Goal: Navigation & Orientation: Find specific page/section

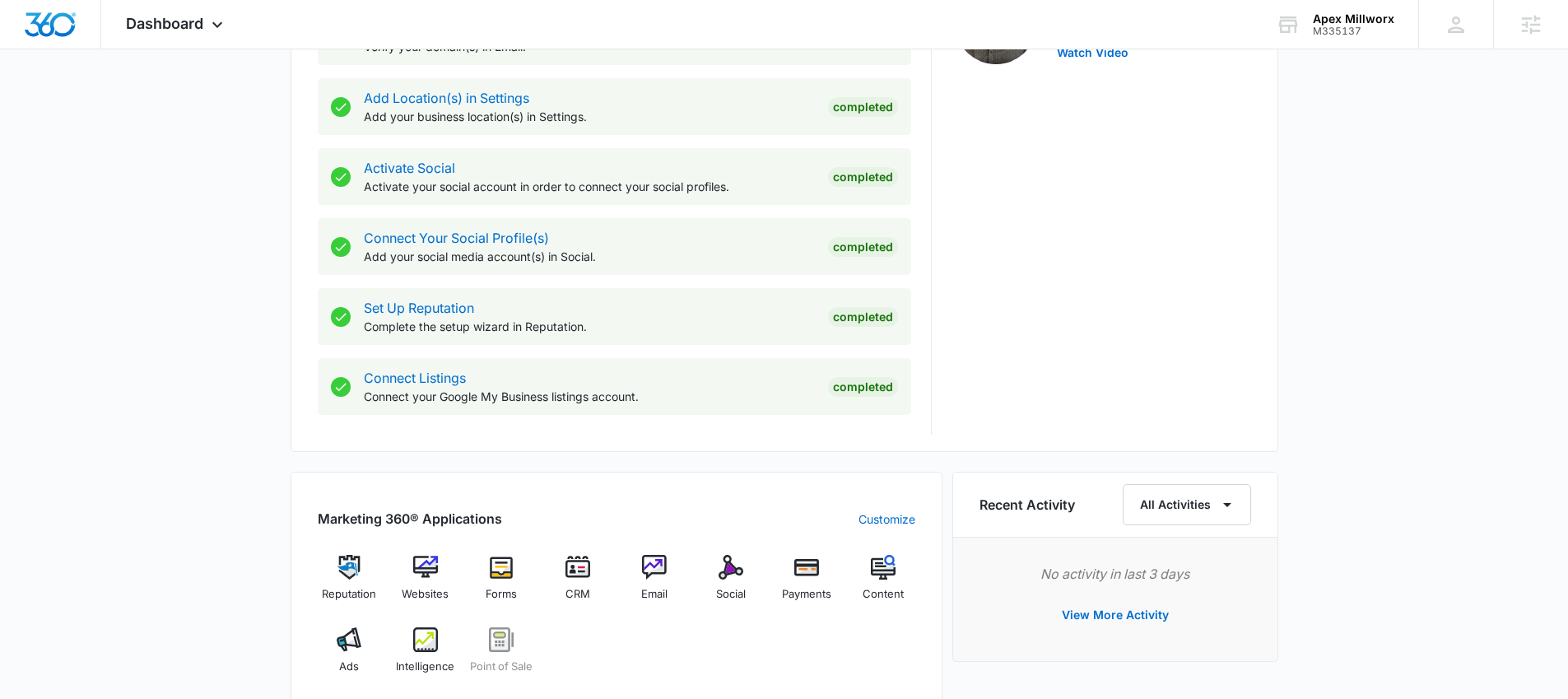
scroll to position [514, 0]
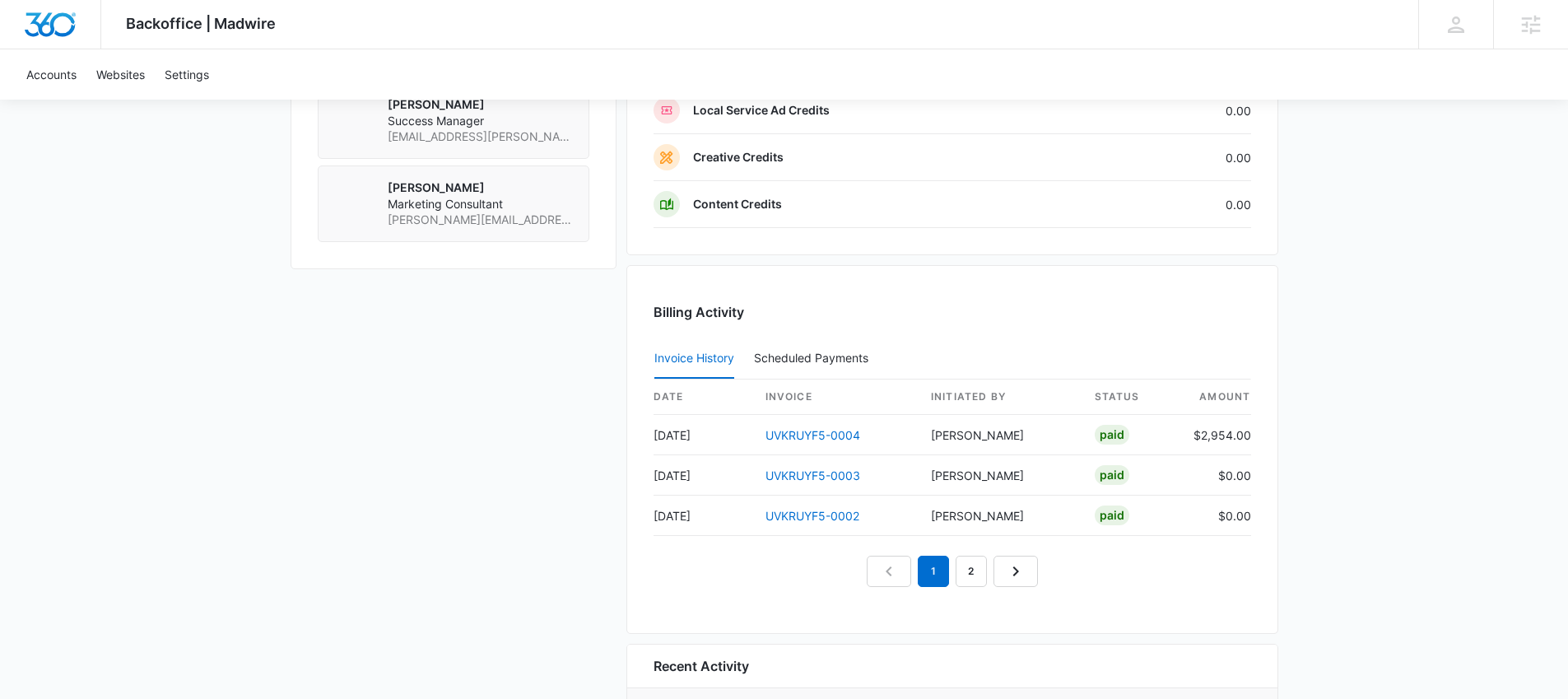
scroll to position [1549, 0]
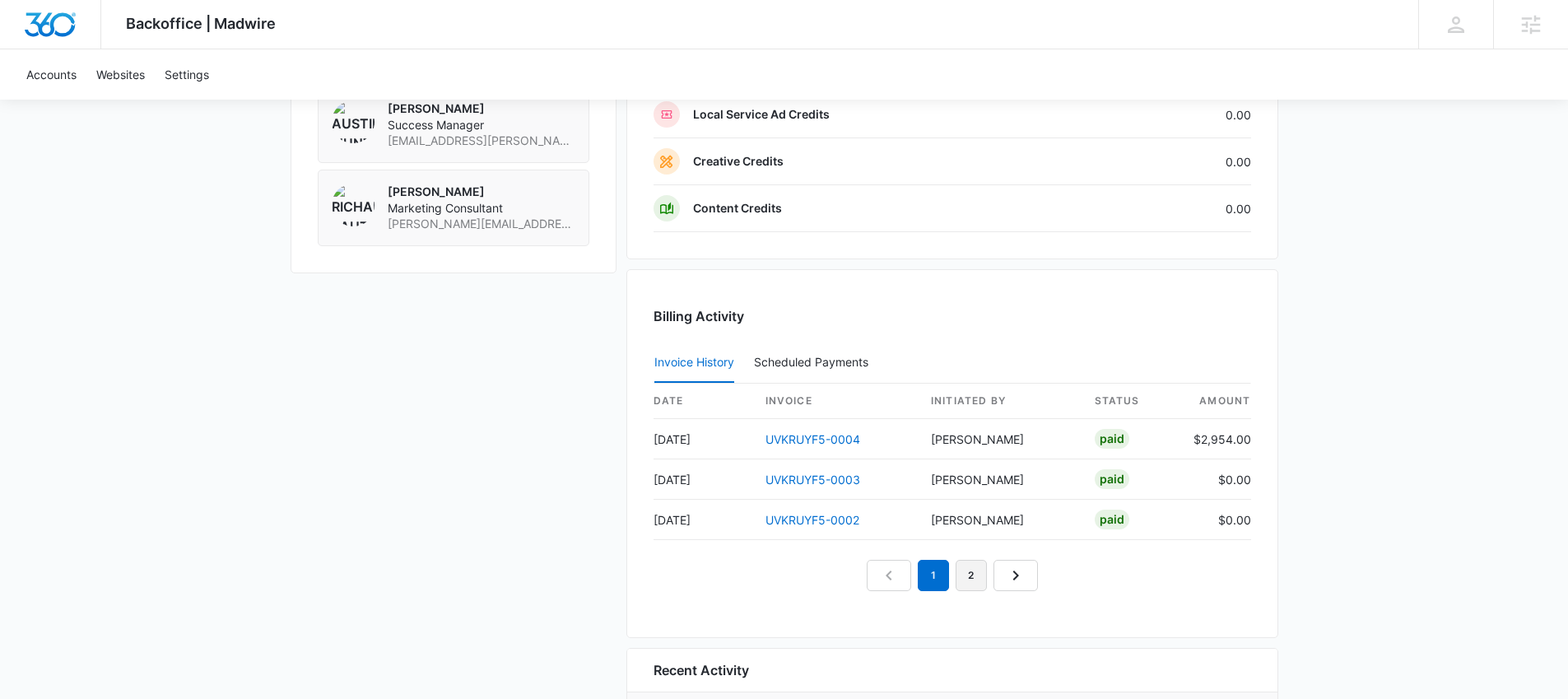
click at [973, 579] on link "2" at bounding box center [972, 575] width 31 height 31
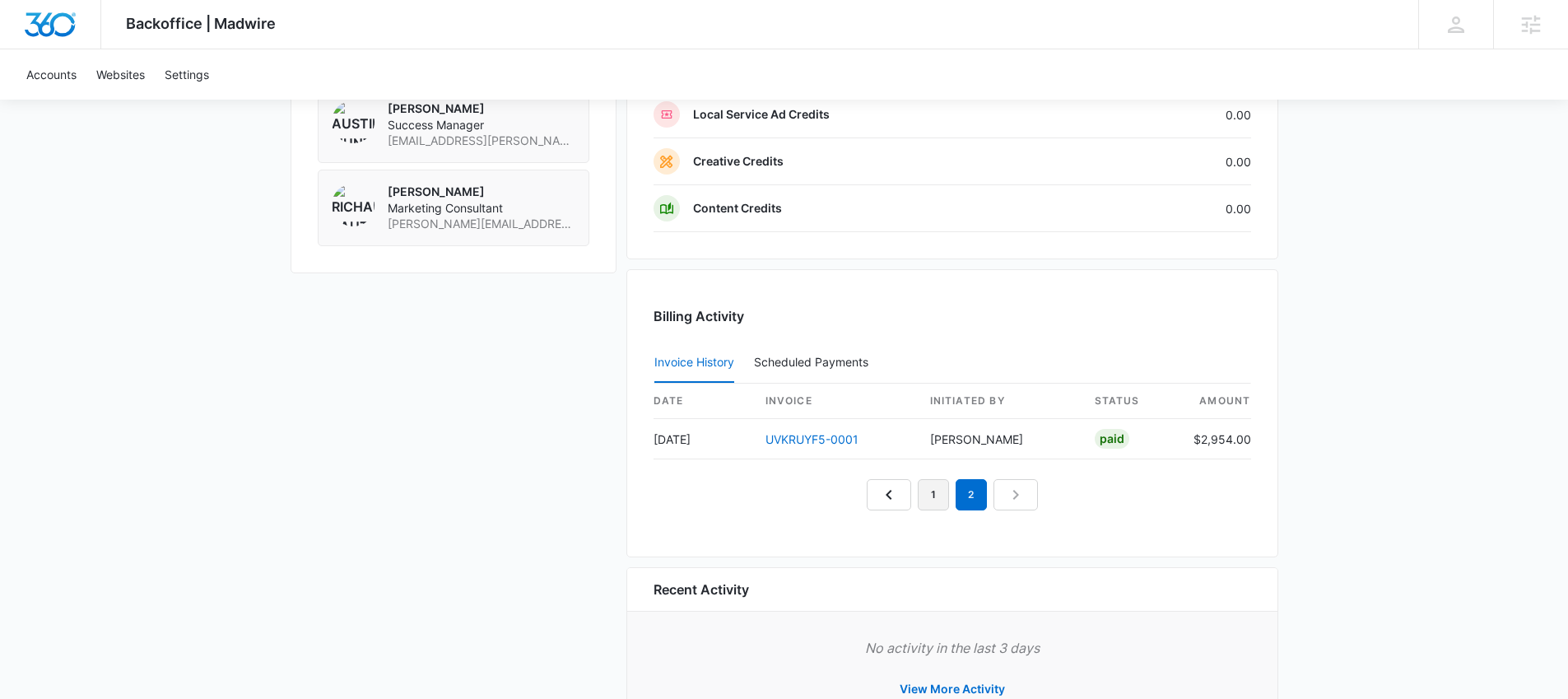
click at [932, 507] on link "1" at bounding box center [934, 495] width 31 height 31
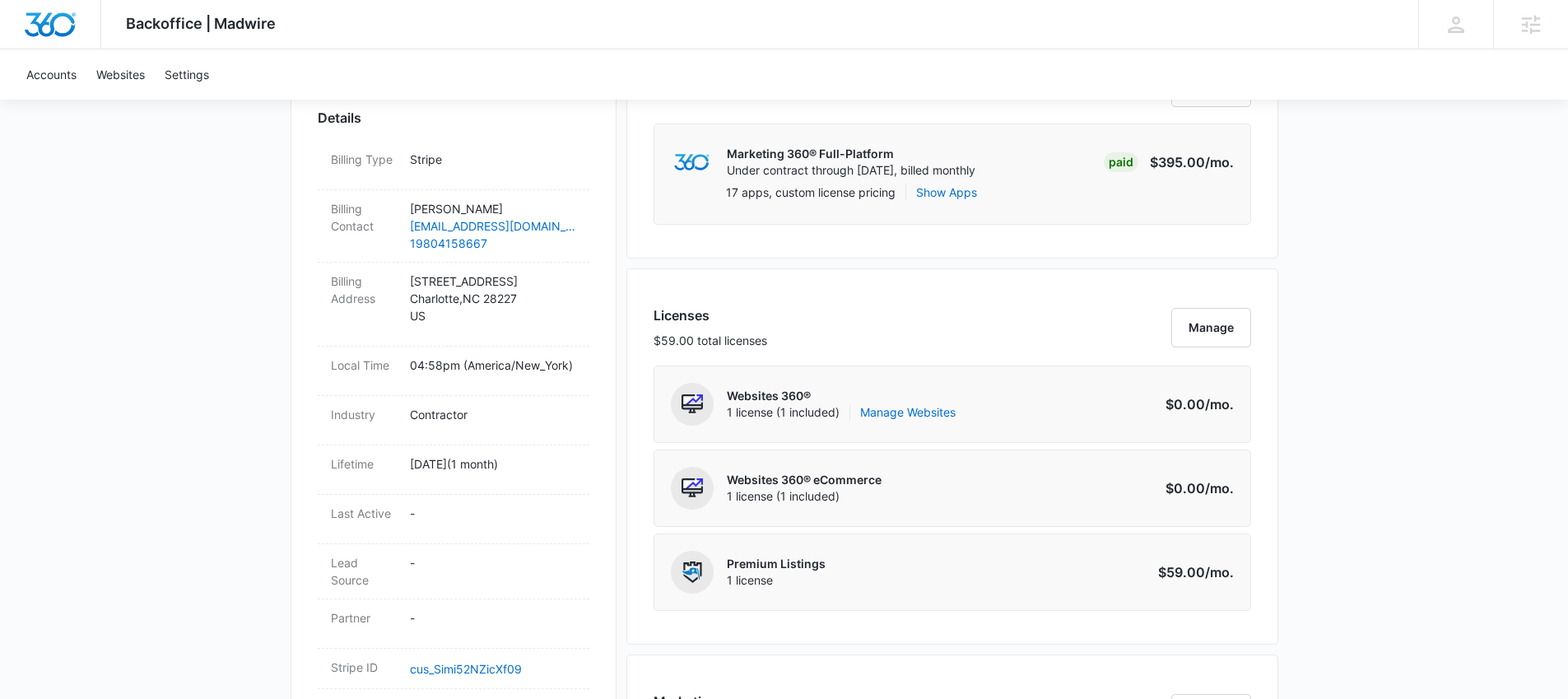
scroll to position [239, 0]
